Goal: Information Seeking & Learning: Learn about a topic

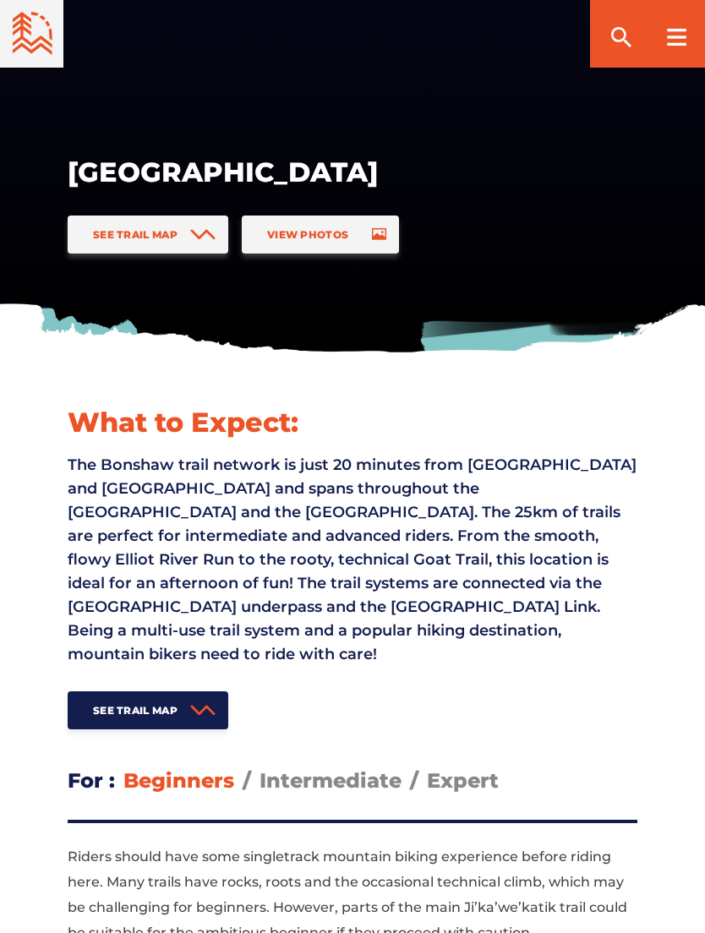
scroll to position [205, 0]
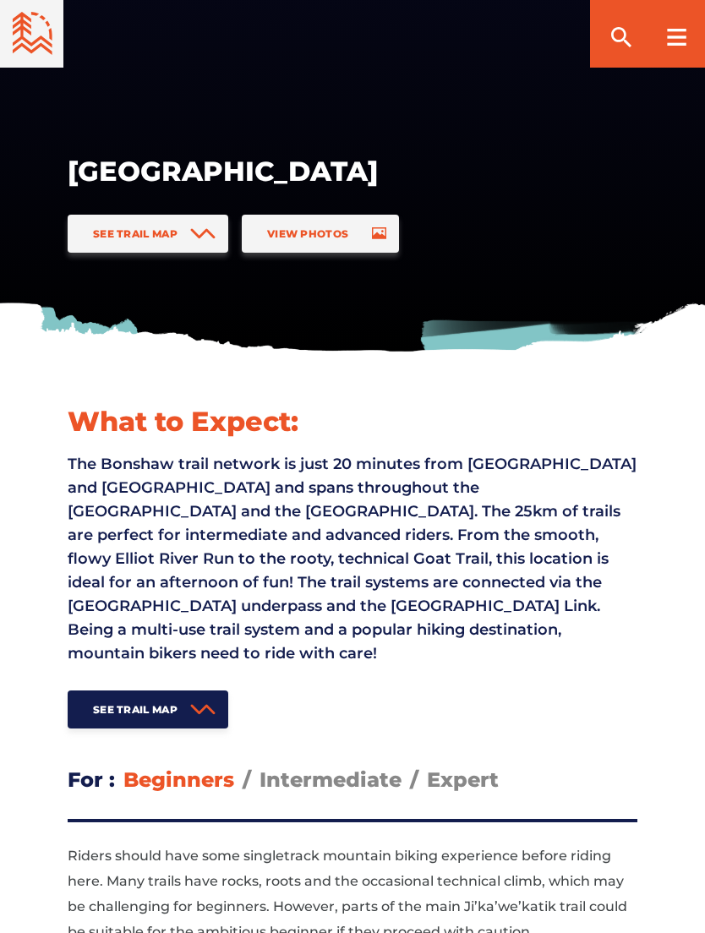
click at [197, 706] on icon at bounding box center [203, 710] width 22 height 8
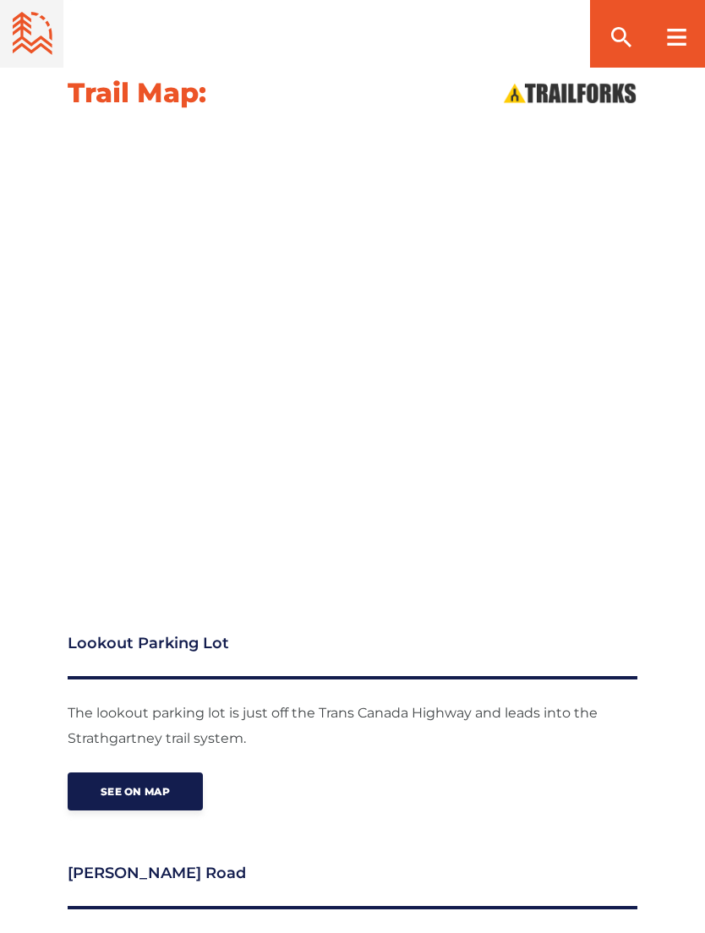
scroll to position [1841, 0]
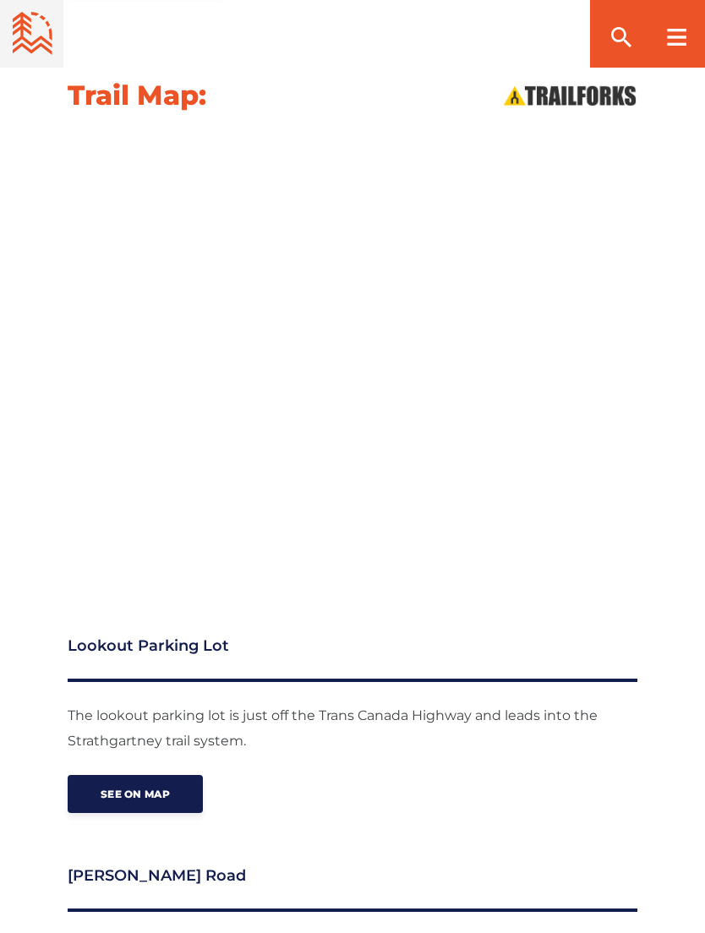
click at [158, 775] on link "See on map" at bounding box center [135, 794] width 135 height 38
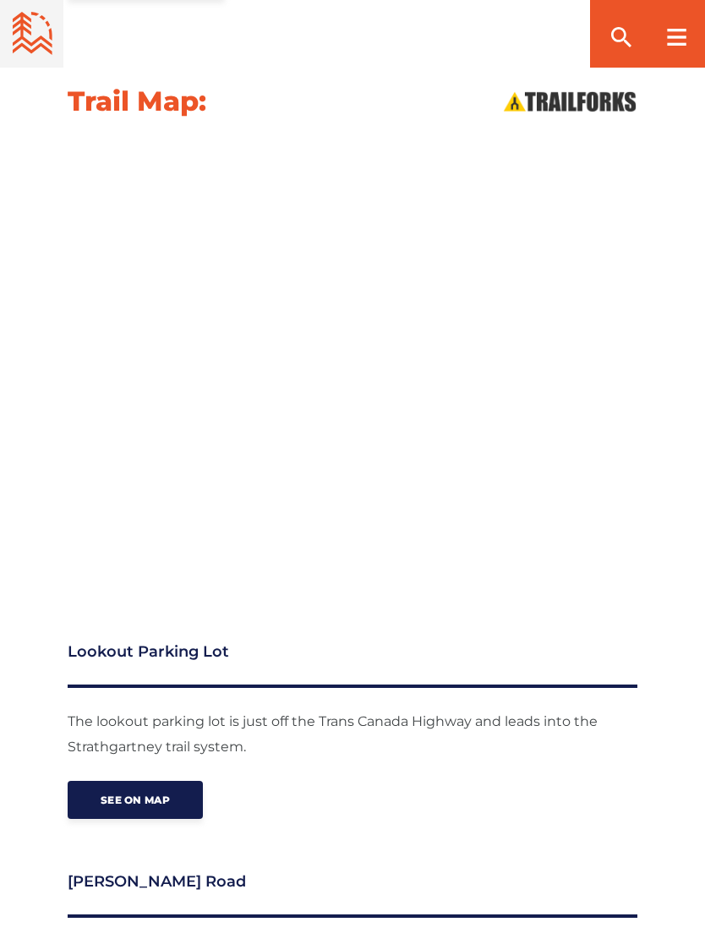
click at [667, 38] on icon at bounding box center [676, 37] width 19 height 17
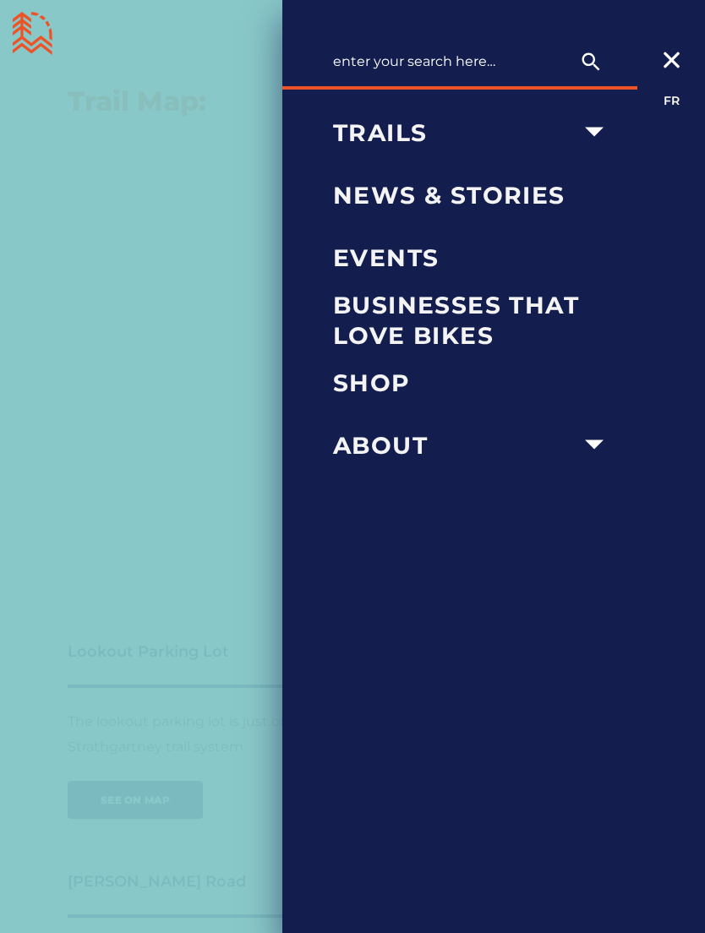
click at [605, 129] on icon "arrow dropdown" at bounding box center [594, 131] width 37 height 37
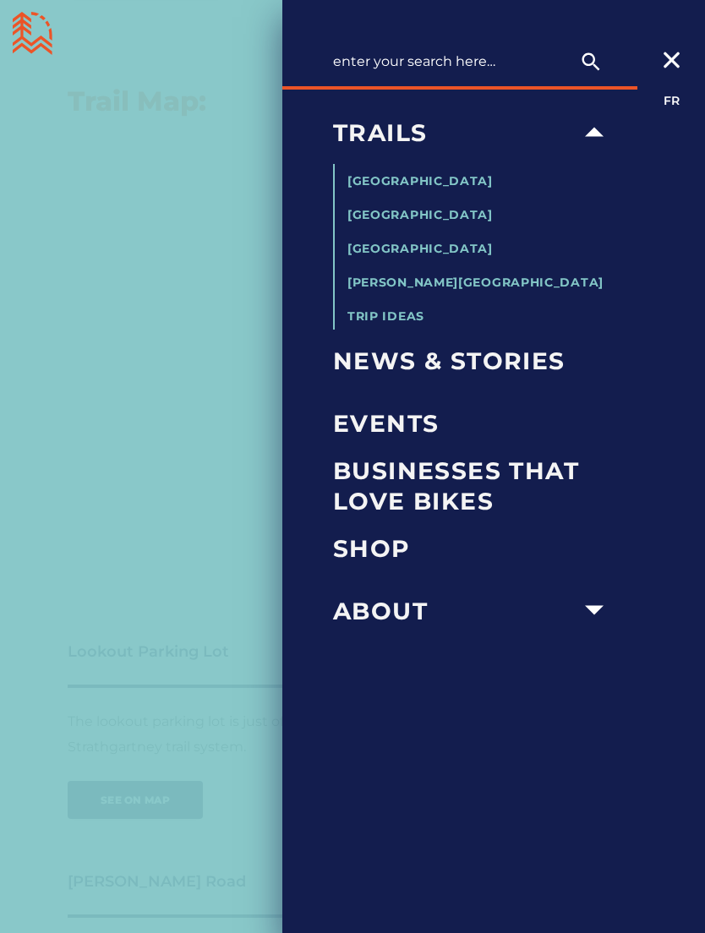
click at [494, 284] on span "[PERSON_NAME][GEOGRAPHIC_DATA]" at bounding box center [476, 282] width 256 height 15
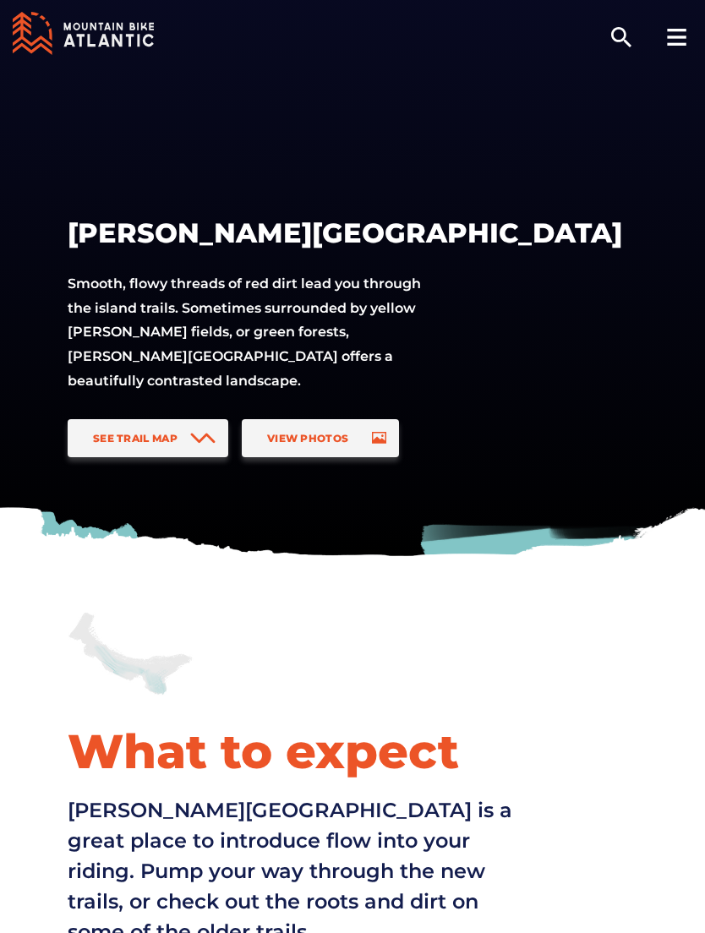
click at [196, 433] on icon at bounding box center [202, 438] width 25 height 11
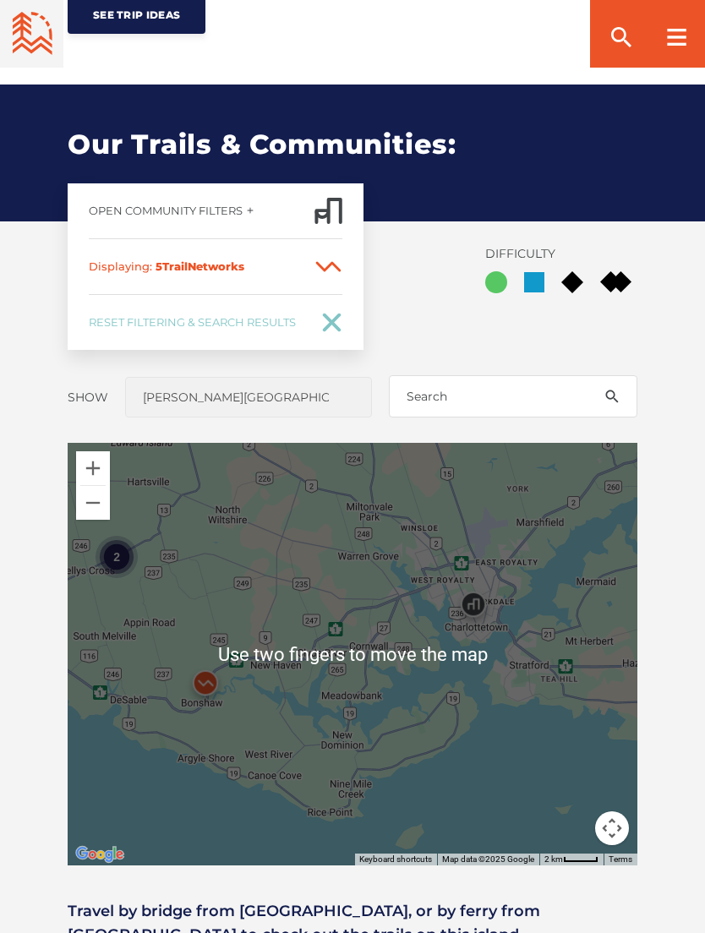
scroll to position [993, 0]
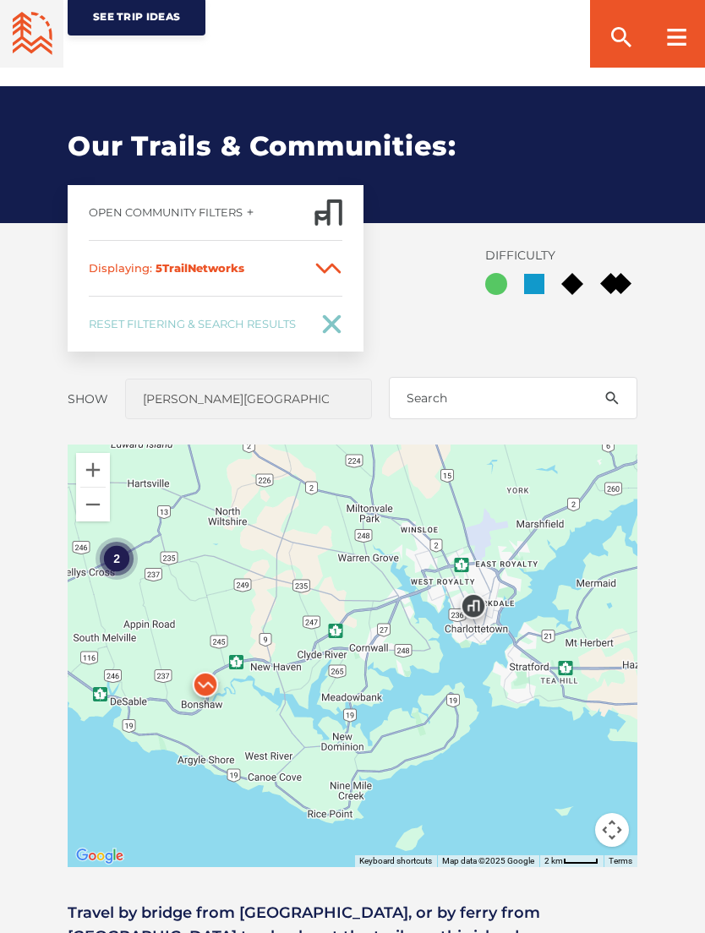
click at [117, 538] on div "2" at bounding box center [117, 559] width 42 height 42
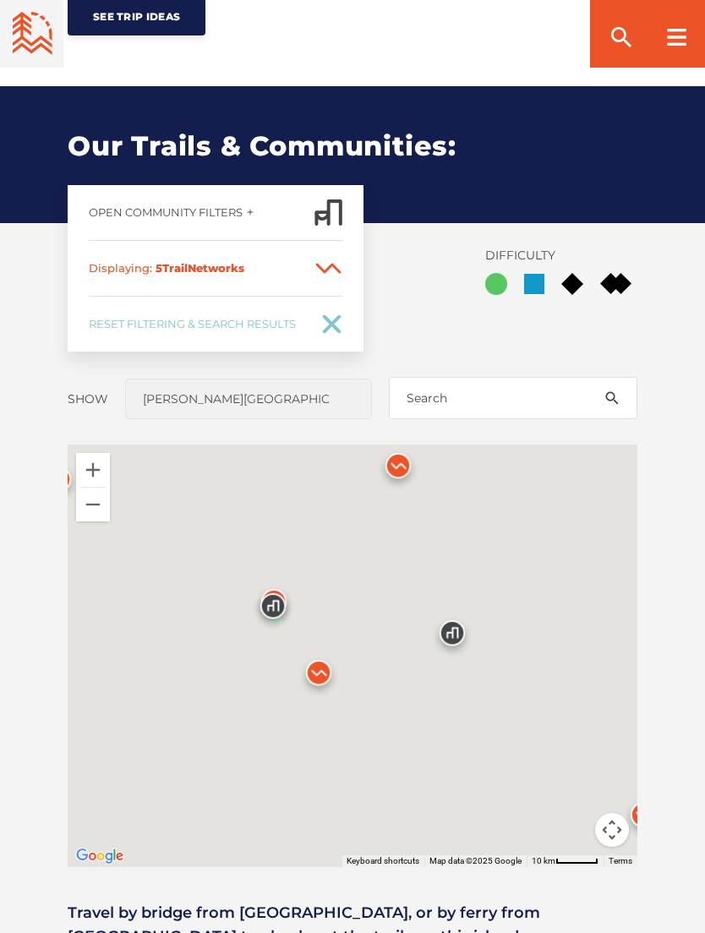
scroll to position [1043, 0]
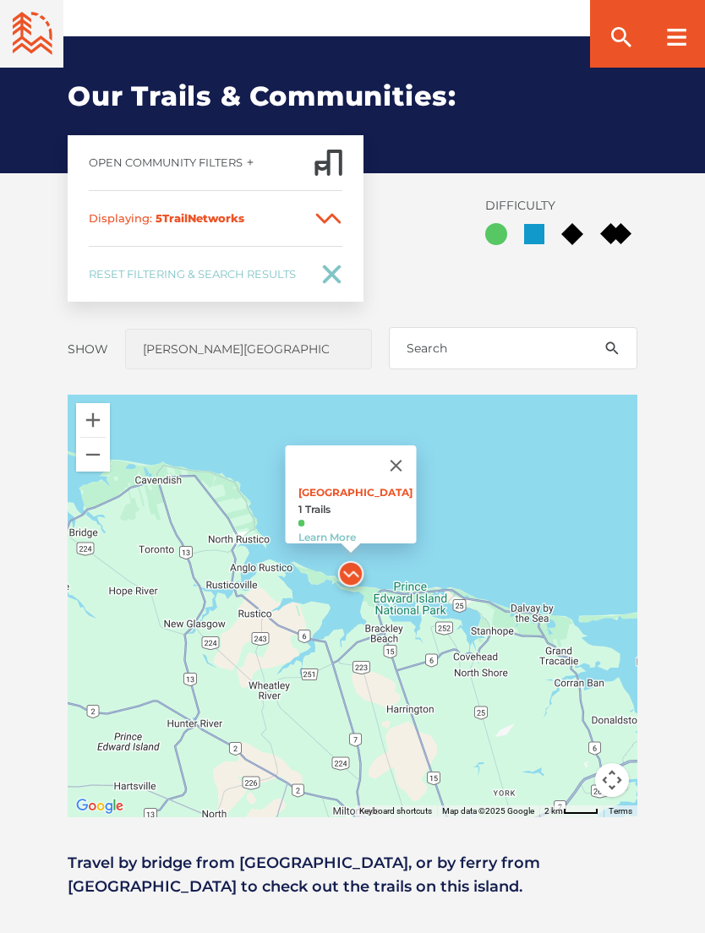
click at [403, 446] on button "Close" at bounding box center [396, 466] width 41 height 41
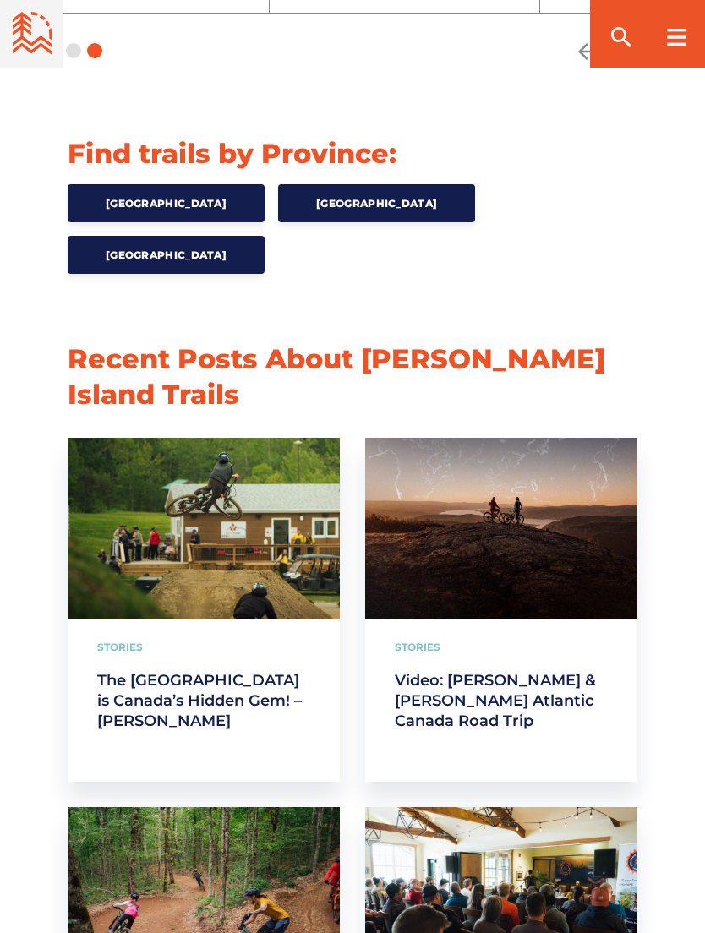
scroll to position [2533, 0]
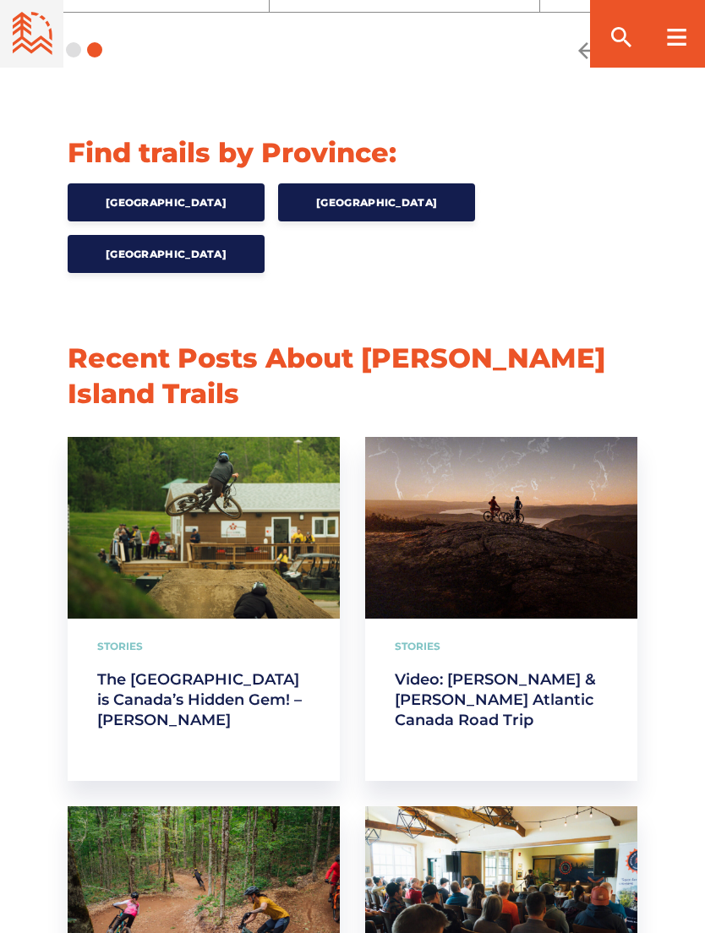
click at [266, 670] on link "The East Coast is Canada’s Hidden Gem! – Mark Matthews" at bounding box center [203, 700] width 213 height 61
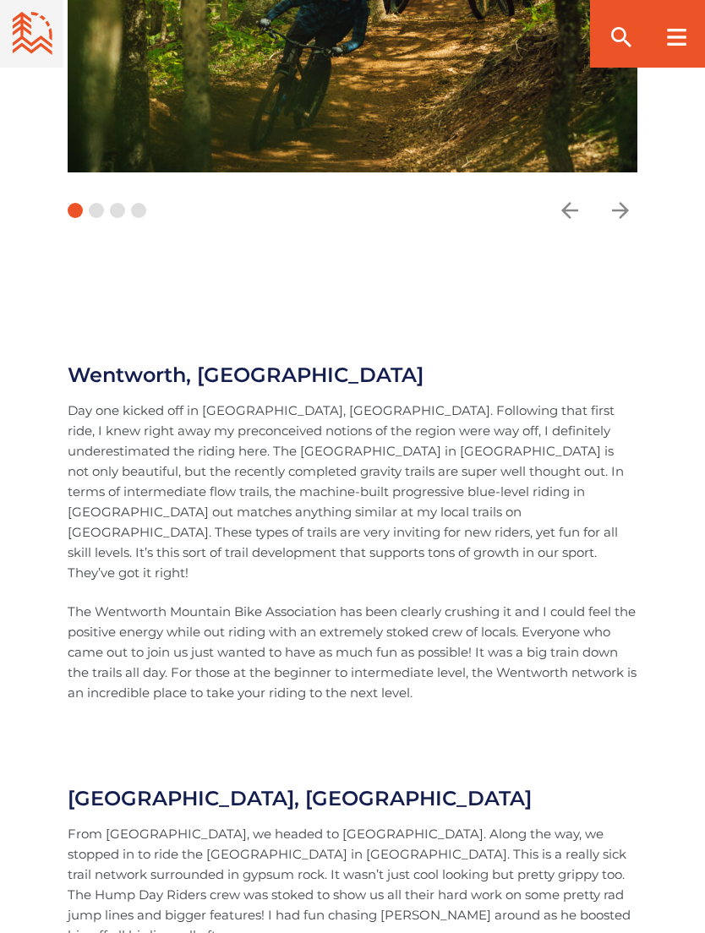
scroll to position [1103, 0]
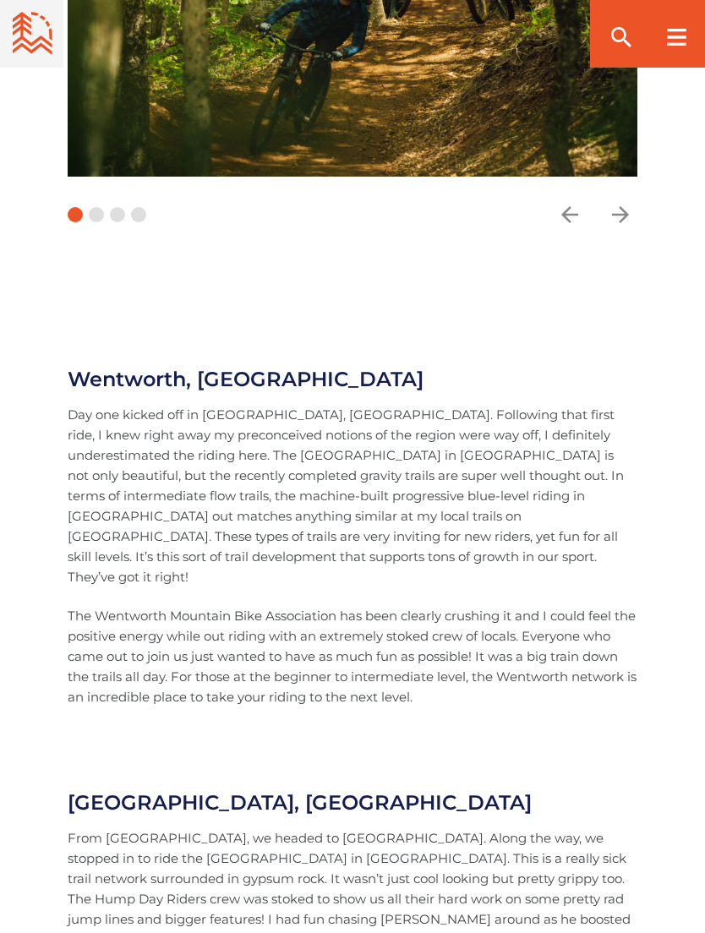
click at [681, 40] on icon at bounding box center [676, 37] width 19 height 17
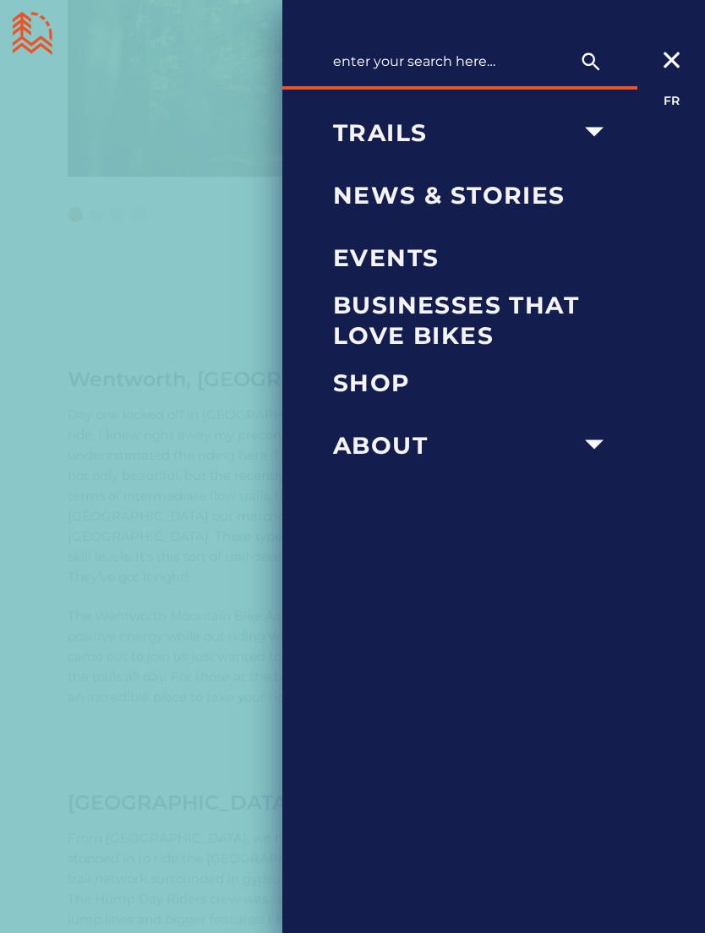
click at [424, 258] on span "Events" at bounding box center [473, 258] width 281 height 30
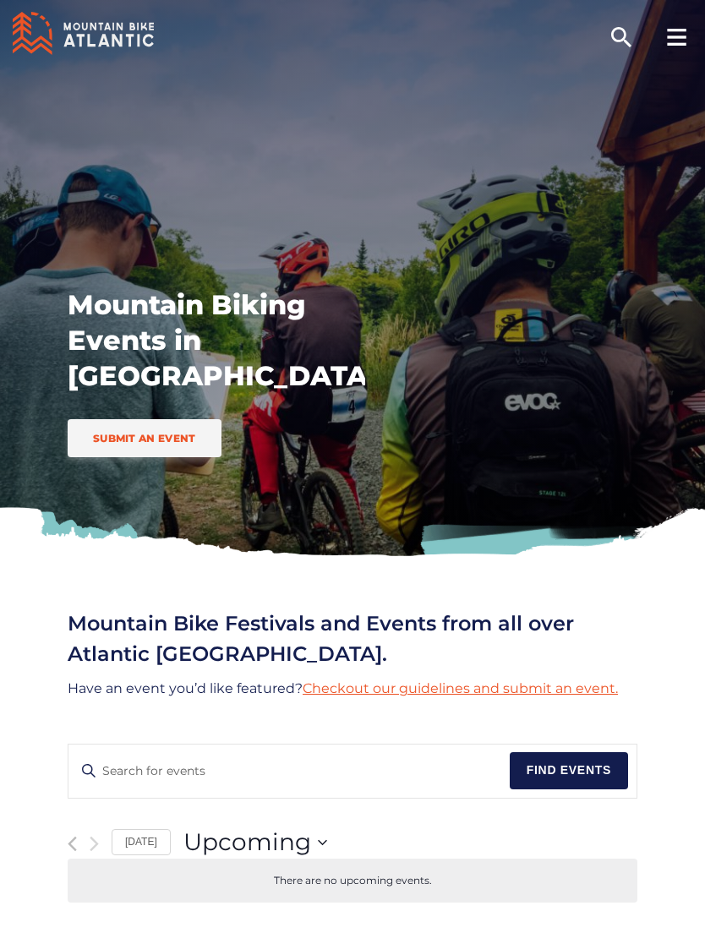
click at [678, 43] on rect at bounding box center [676, 44] width 19 height 3
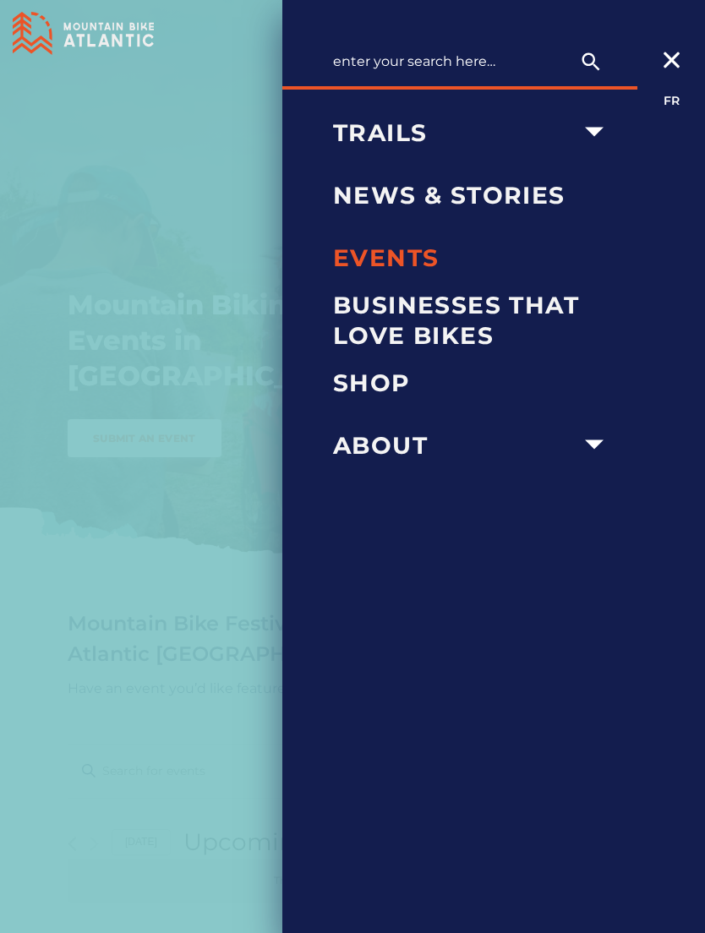
click at [431, 452] on span "About" at bounding box center [454, 445] width 242 height 30
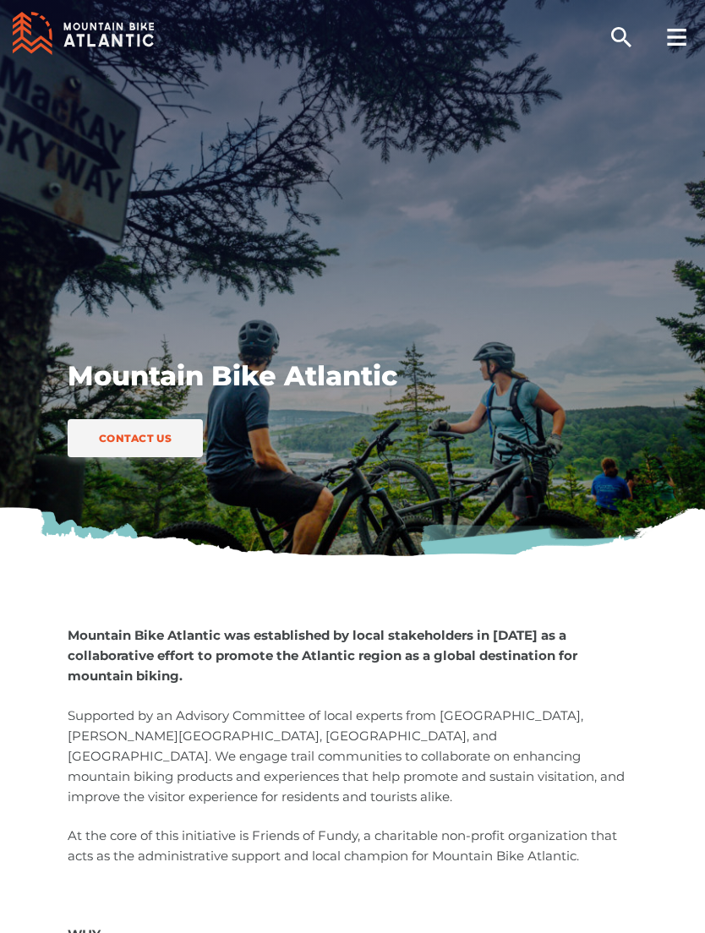
click at [678, 44] on rect at bounding box center [676, 44] width 19 height 3
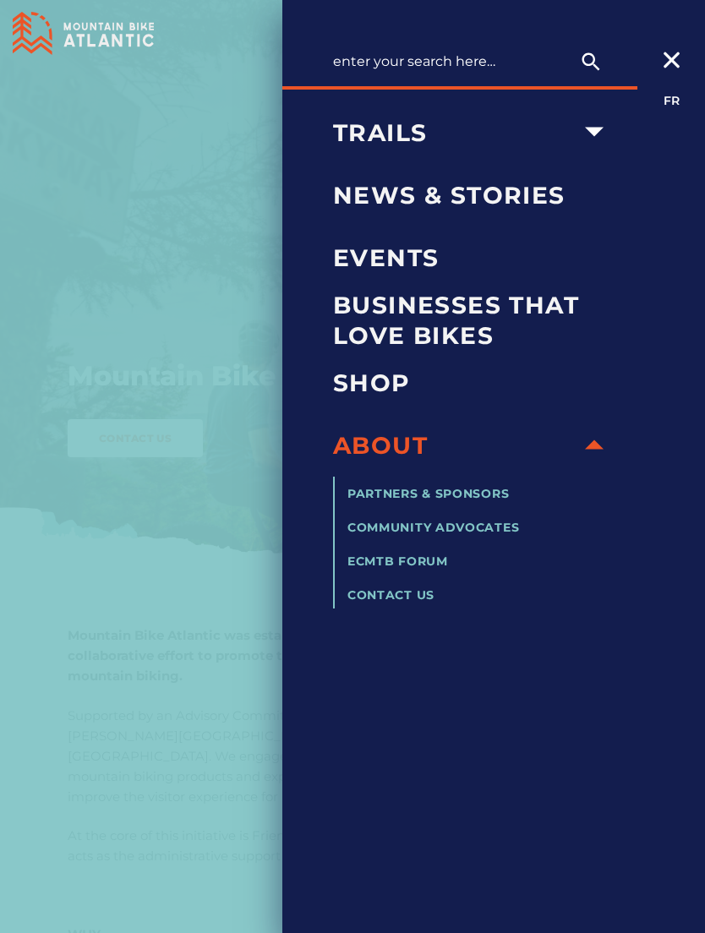
click at [457, 317] on span "Businesses that love bikes" at bounding box center [473, 321] width 281 height 62
click at [592, 137] on icon "arrow dropdown" at bounding box center [594, 131] width 37 height 37
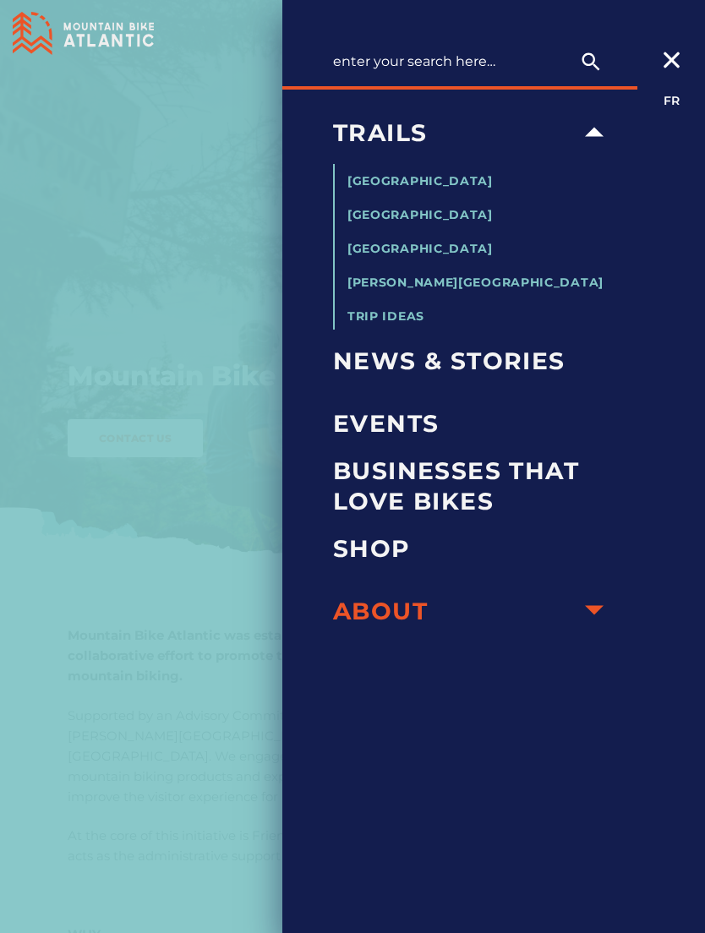
click at [429, 602] on span "About" at bounding box center [454, 611] width 242 height 30
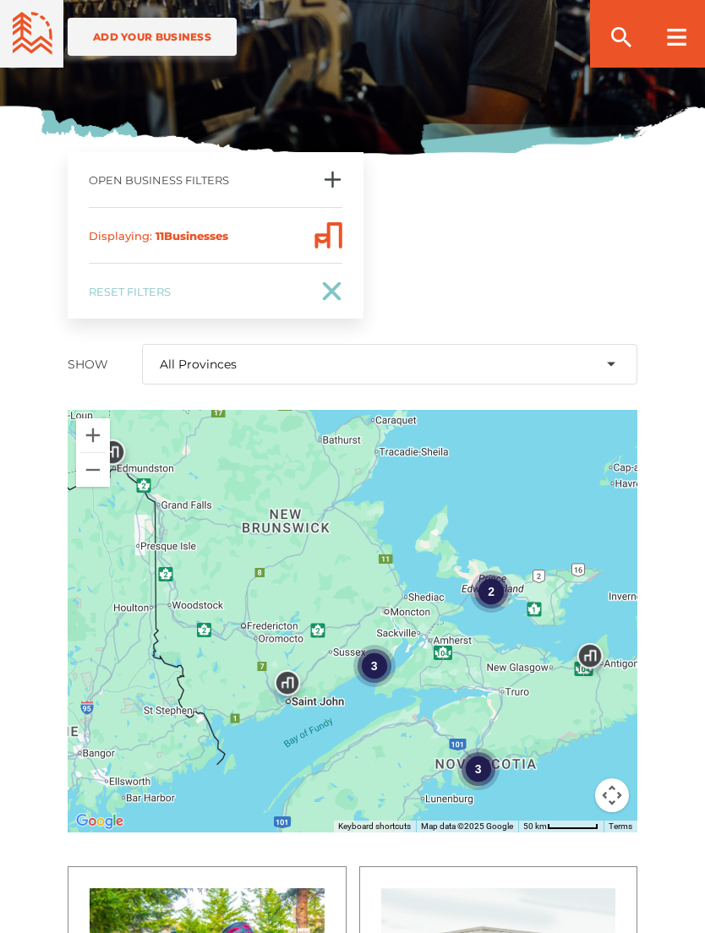
scroll to position [404, 0]
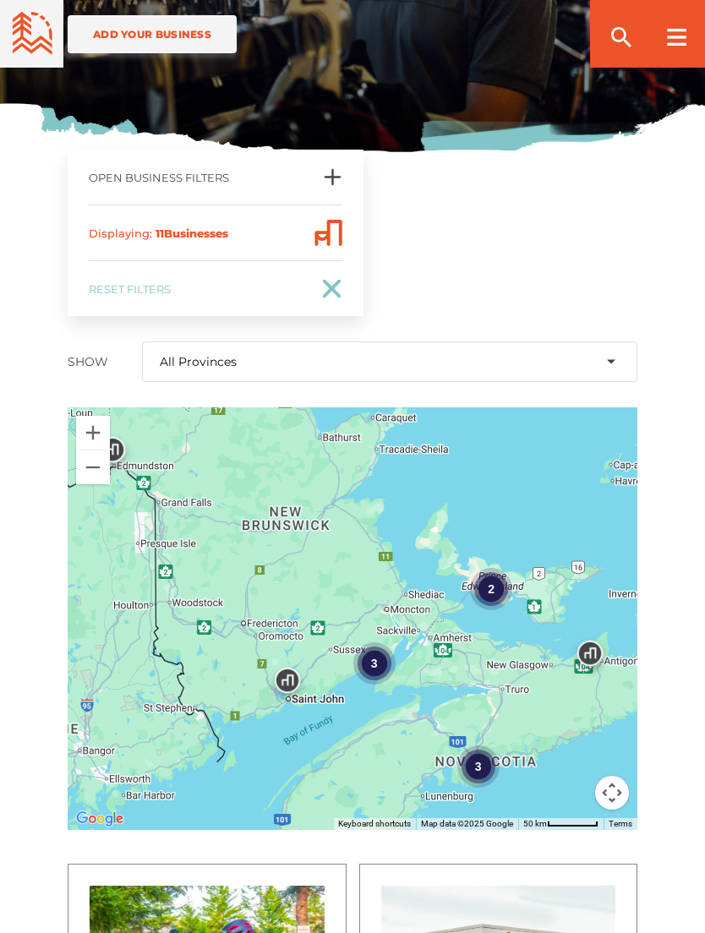
click at [504, 584] on div "2" at bounding box center [491, 589] width 42 height 42
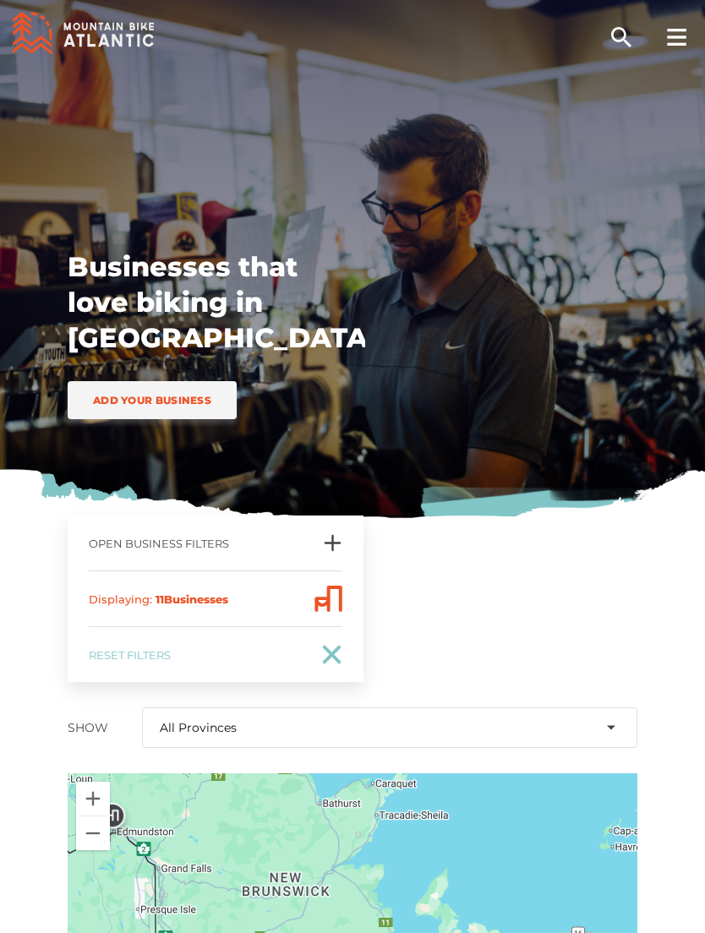
scroll to position [0, 0]
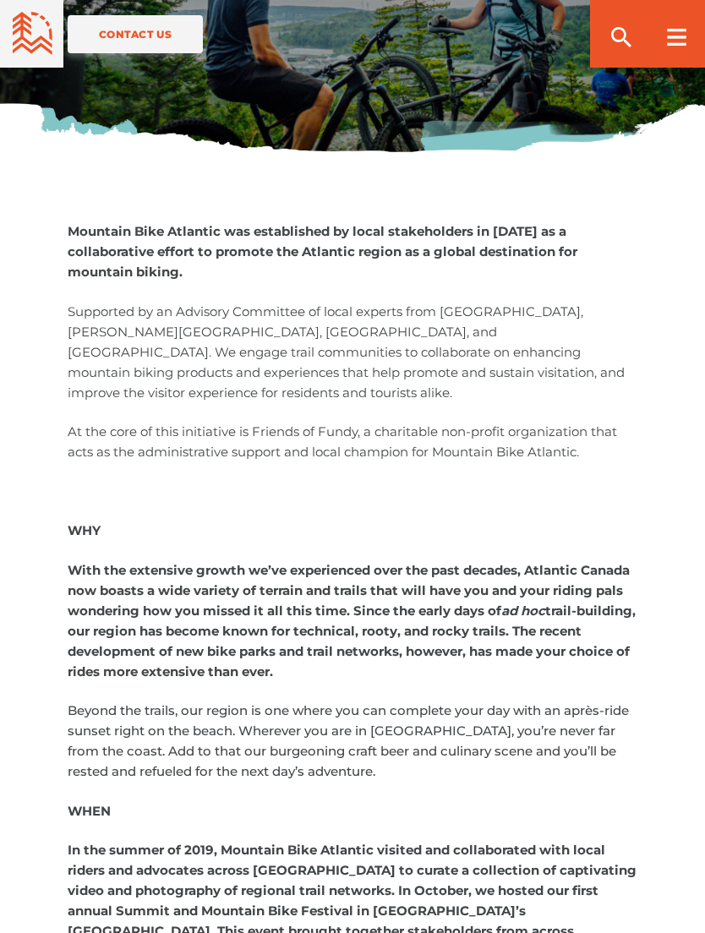
scroll to position [410, 0]
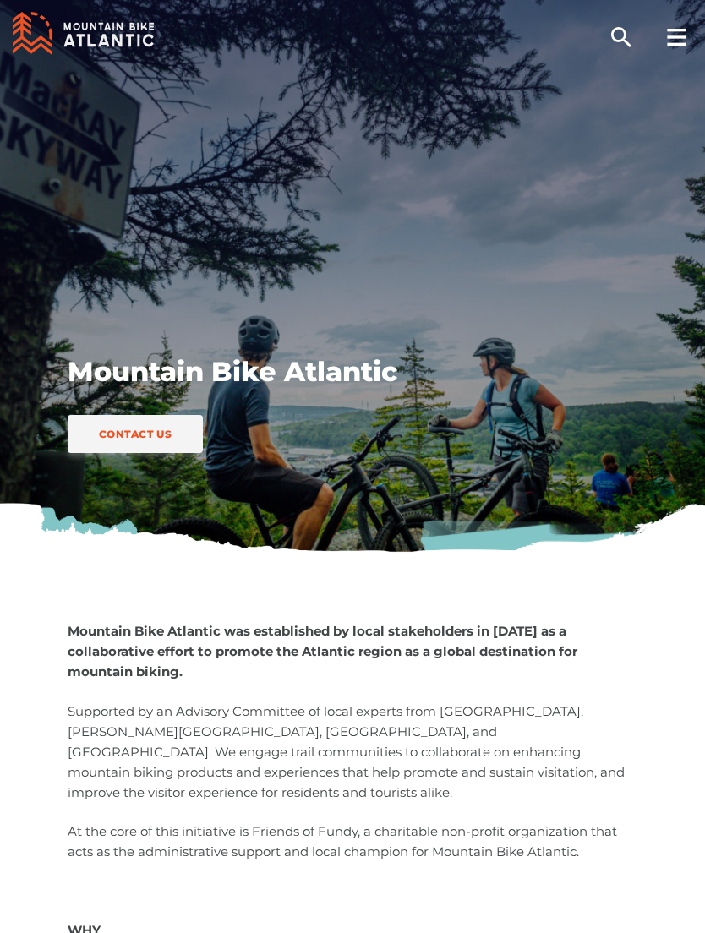
scroll to position [3, 0]
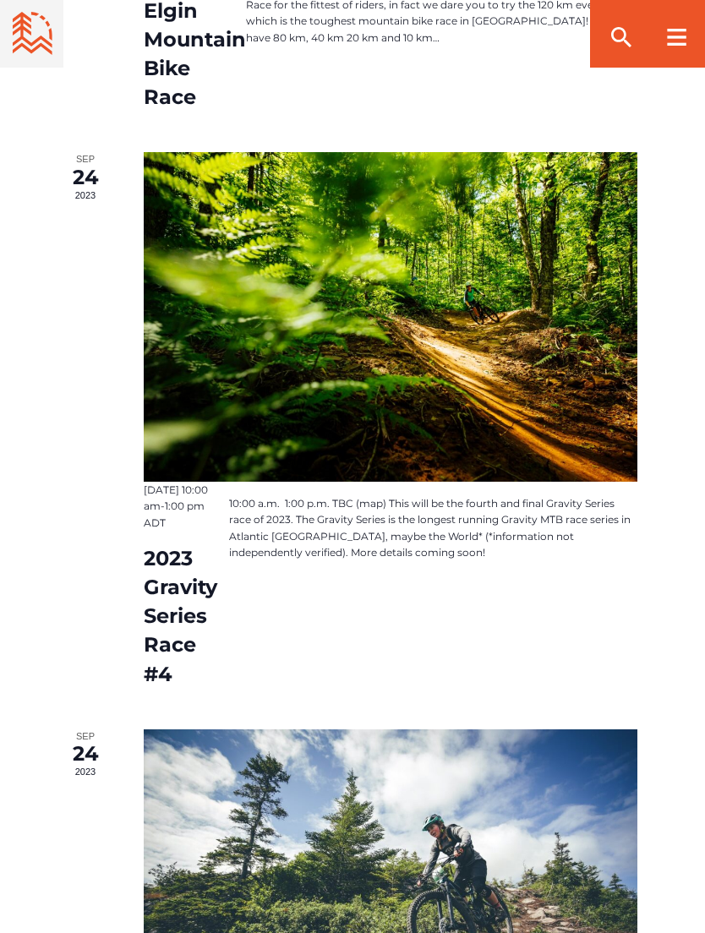
scroll to position [1461, 0]
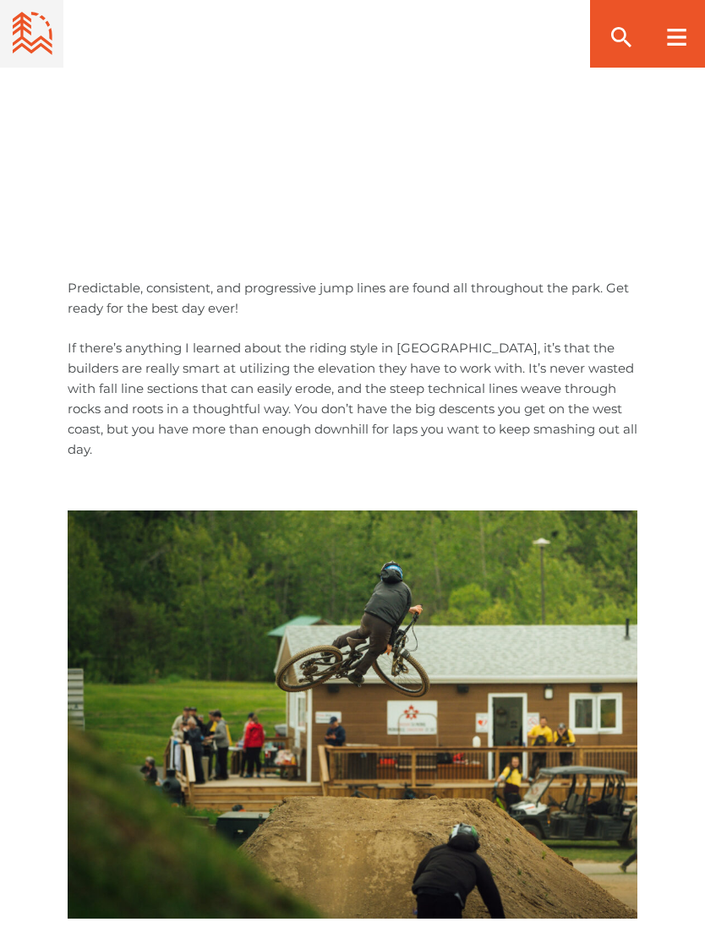
scroll to position [3894, 0]
